Goal: Information Seeking & Learning: Stay updated

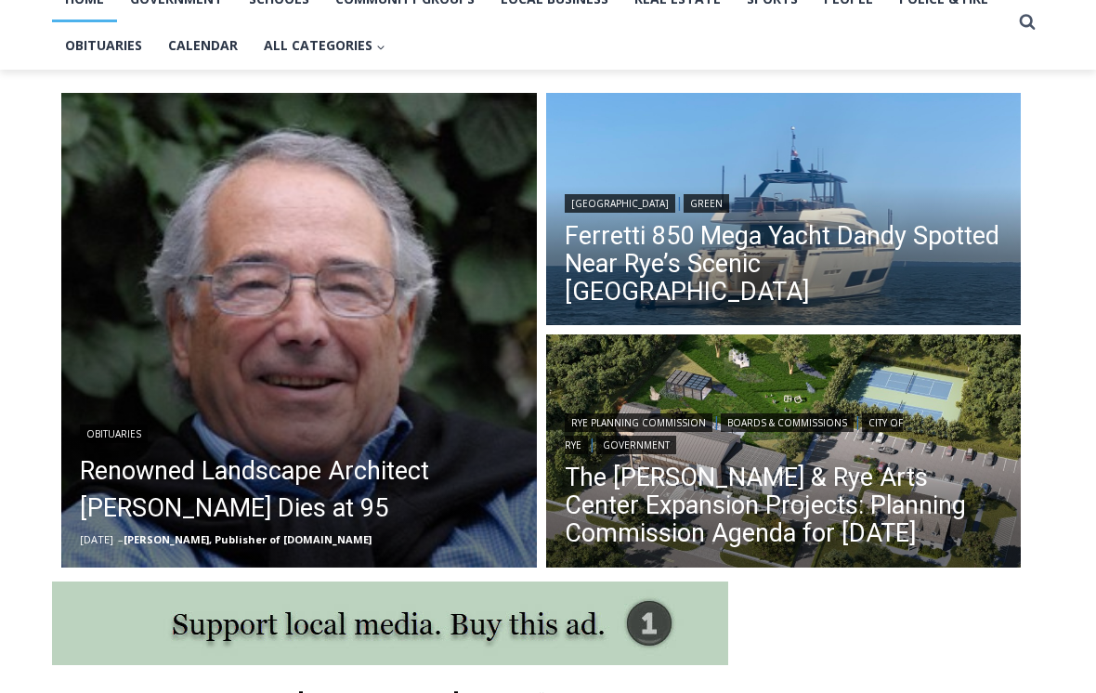
scroll to position [436, 0]
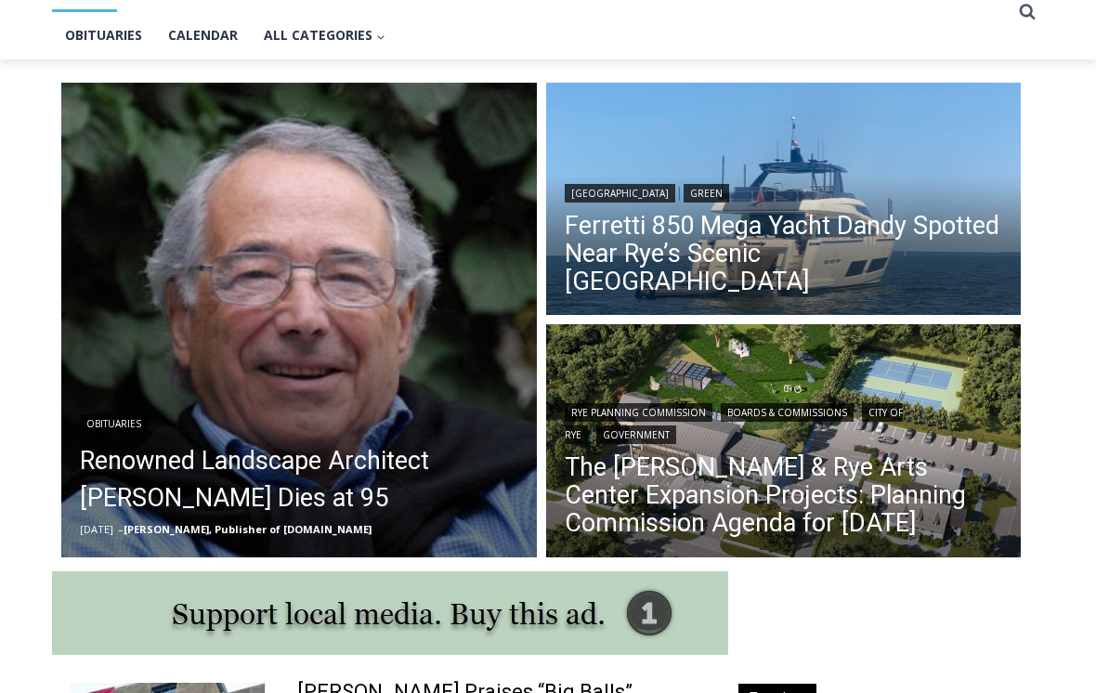
click at [787, 267] on link "Ferretti 850 Mega Yacht Dandy Spotted Near Rye’s Scenic [GEOGRAPHIC_DATA]" at bounding box center [784, 255] width 438 height 84
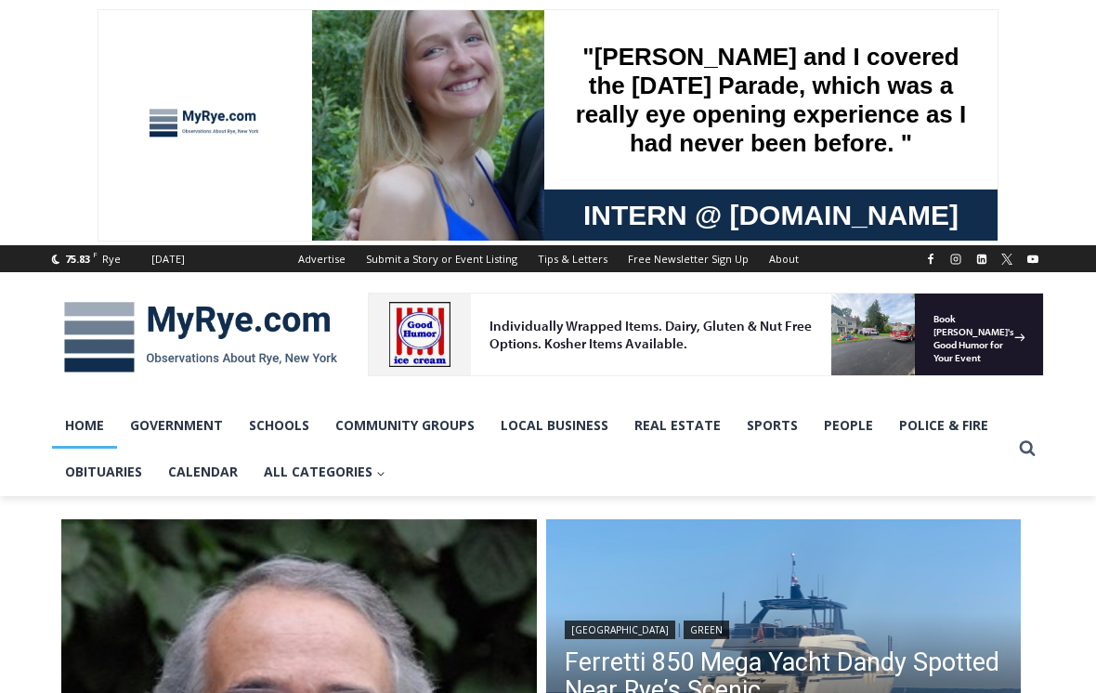
scroll to position [0, 0]
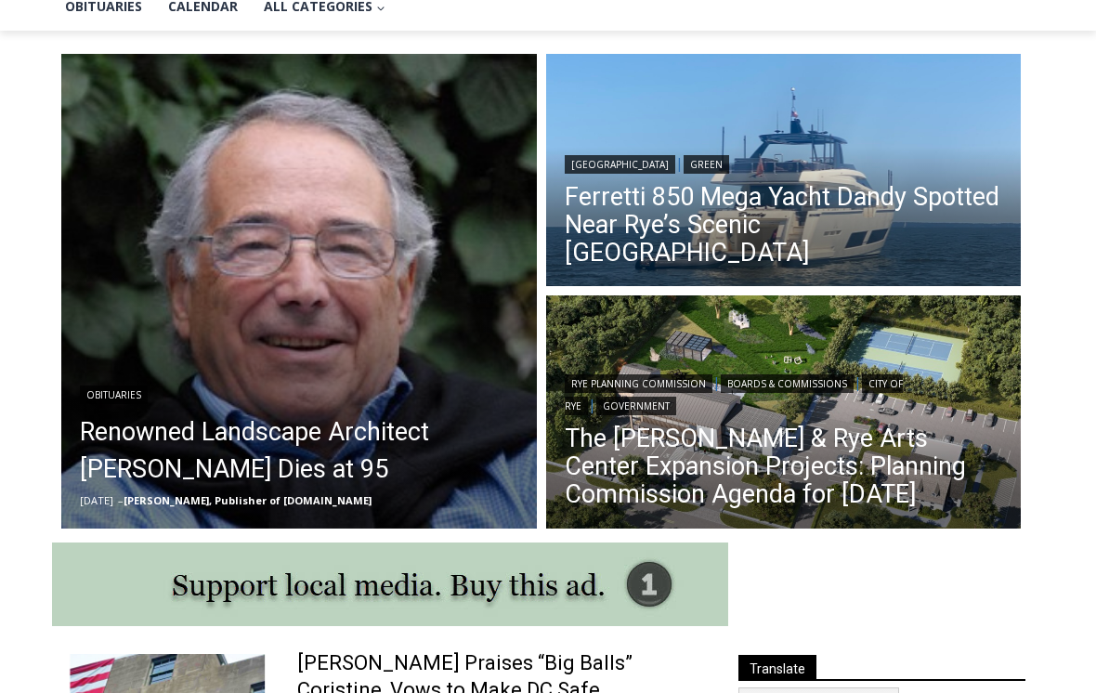
click at [787, 458] on link "The [PERSON_NAME] & Rye Arts Center Expansion Projects: Planning Commission Age…" at bounding box center [784, 466] width 438 height 84
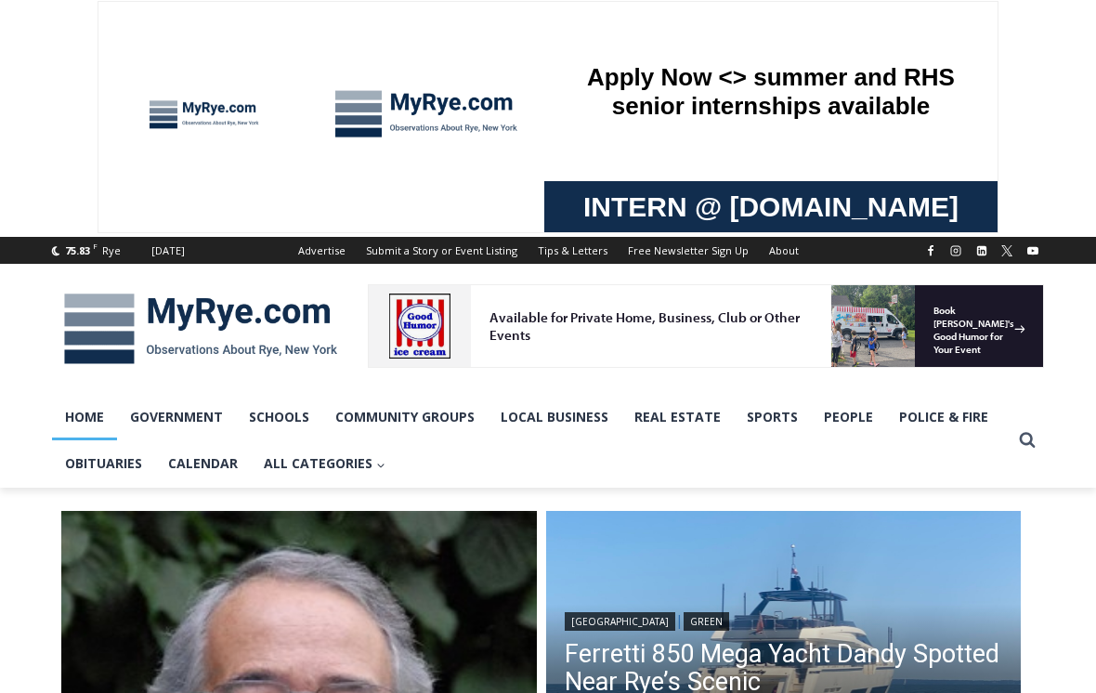
scroll to position [7, 0]
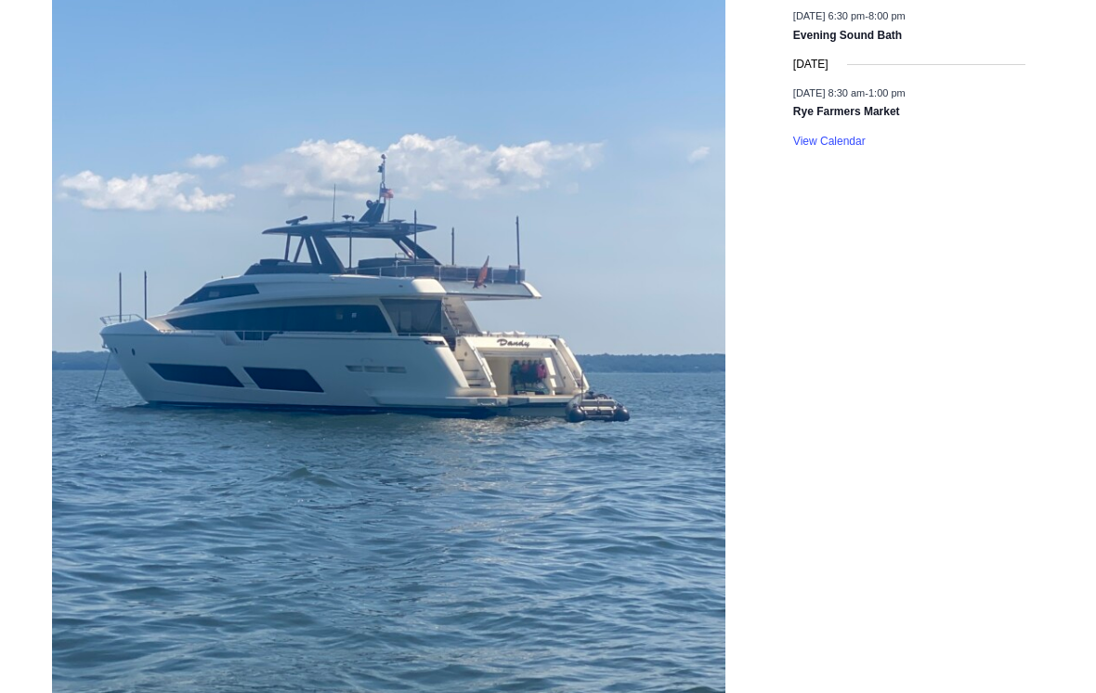
scroll to position [3043, 0]
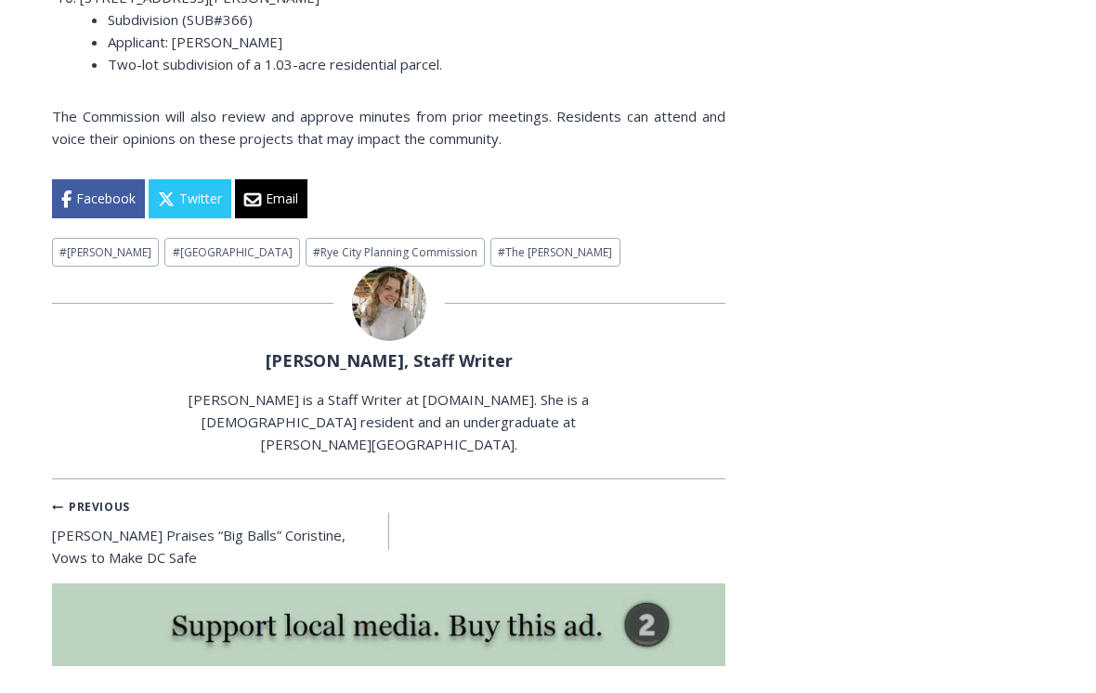
scroll to position [3886, 0]
